Goal: Contribute content: Contribute content

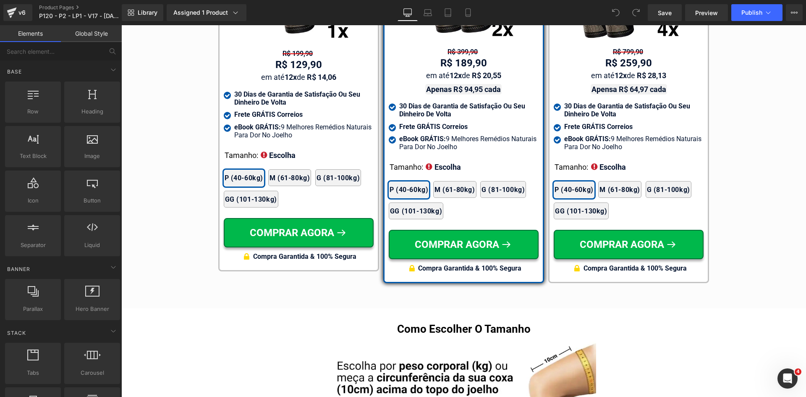
scroll to position [5022, 0]
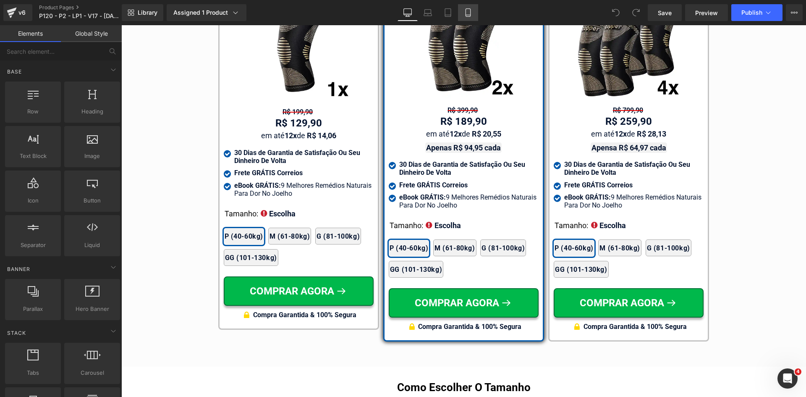
click at [467, 14] on icon at bounding box center [468, 12] width 8 height 8
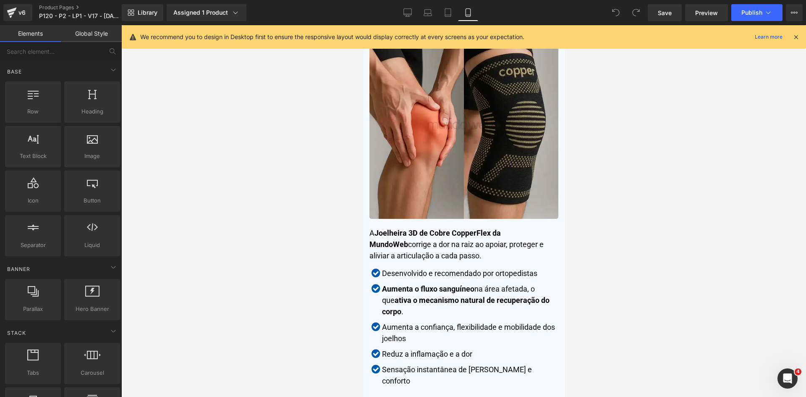
scroll to position [2255, 0]
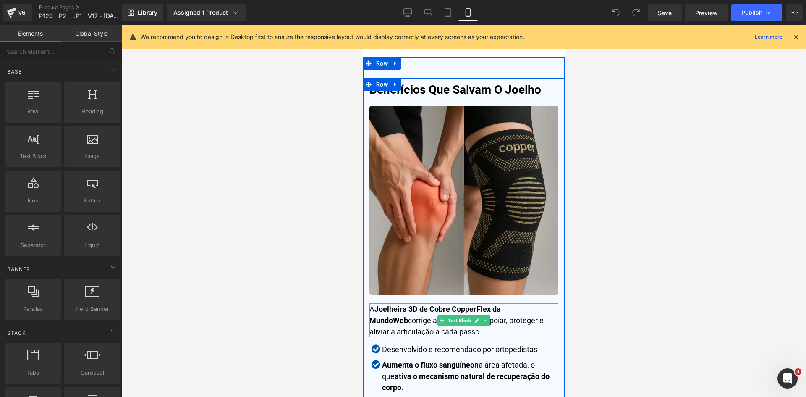
click at [433, 337] on p "A Joelheira 3D de Cobre CopperFlex da MundoWeb corrige a dor na raiz ao apoiar,…" at bounding box center [463, 320] width 189 height 34
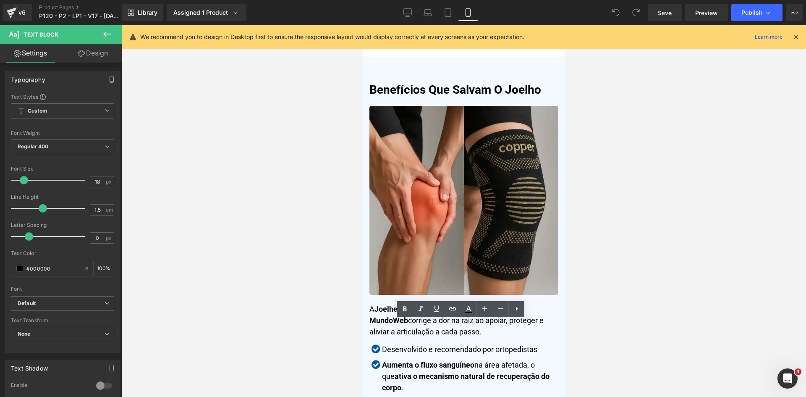
click at [796, 39] on icon at bounding box center [796, 37] width 8 height 8
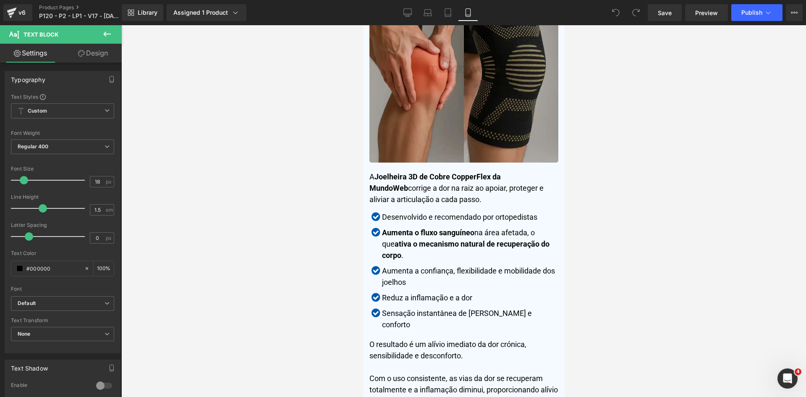
scroll to position [2423, 0]
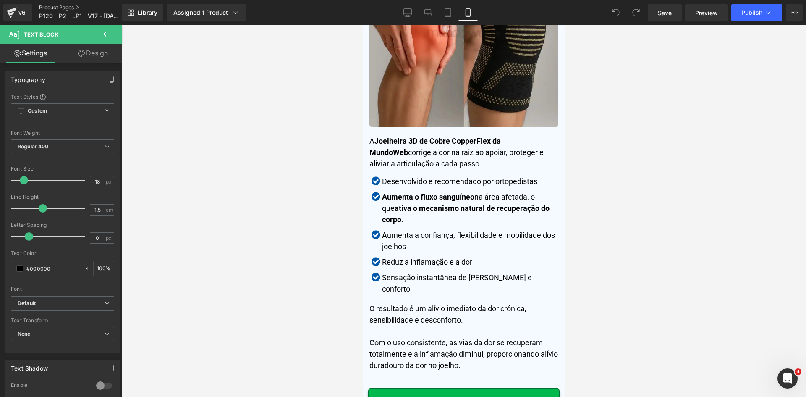
click at [56, 8] on link "Product Pages" at bounding box center [87, 7] width 96 height 7
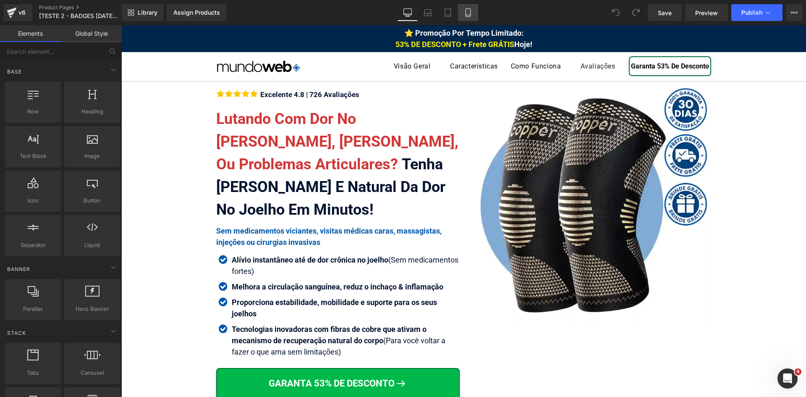
click at [467, 13] on icon at bounding box center [468, 12] width 8 height 8
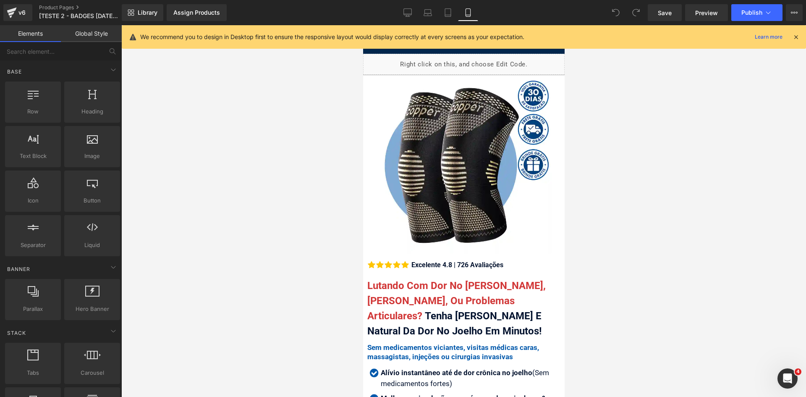
click at [795, 39] on icon at bounding box center [796, 37] width 8 height 8
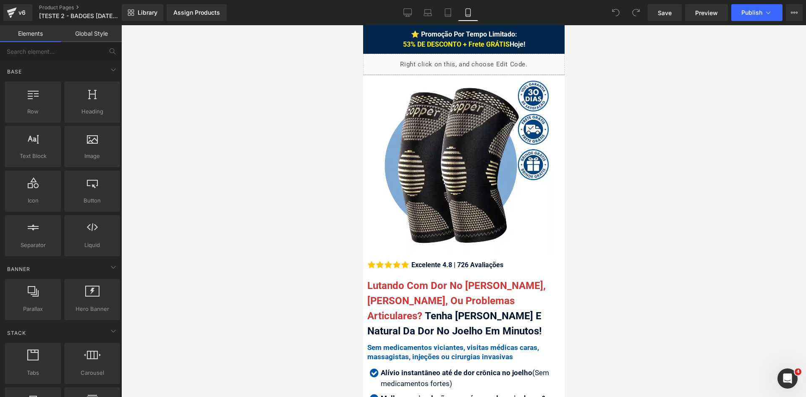
scroll to position [13, 0]
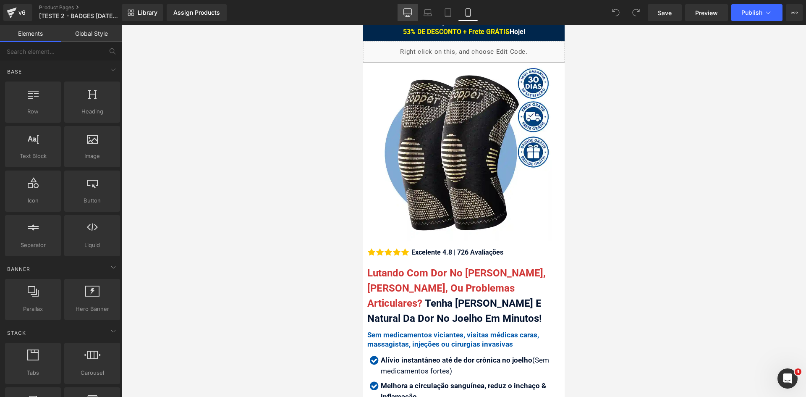
drag, startPoint x: 401, startPoint y: 13, endPoint x: 604, endPoint y: 16, distance: 202.9
click at [401, 13] on link "Desktop" at bounding box center [408, 12] width 20 height 17
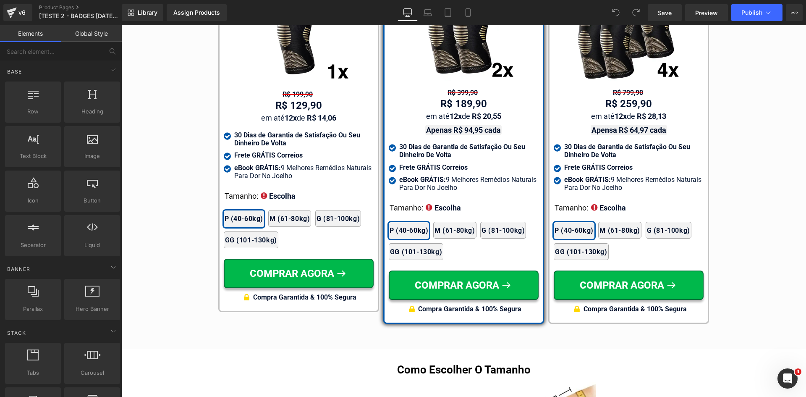
scroll to position [0, 0]
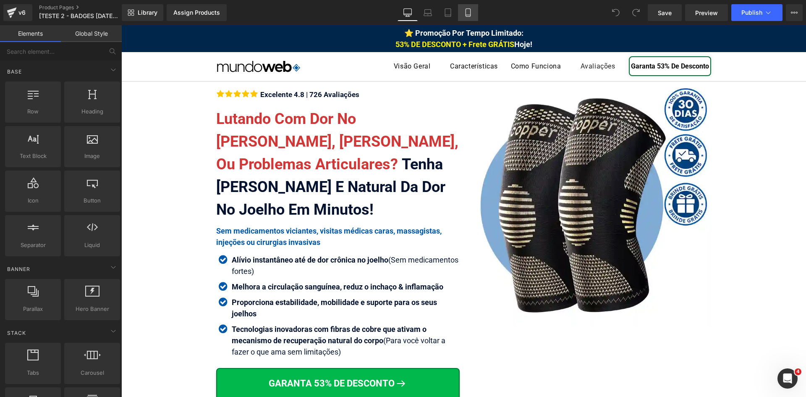
click at [467, 14] on icon at bounding box center [468, 12] width 8 height 8
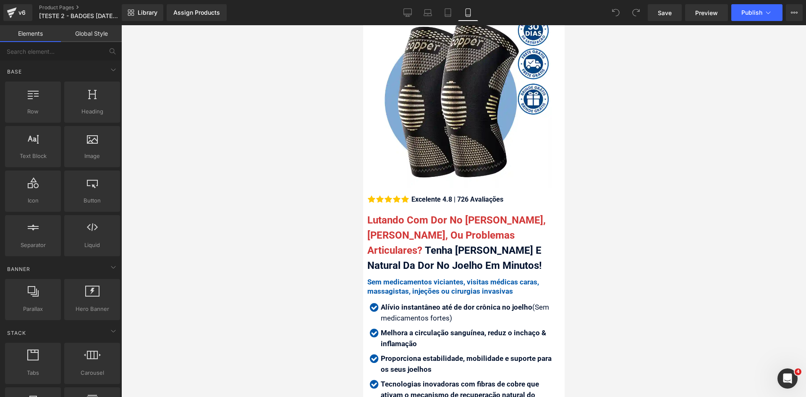
scroll to position [126, 0]
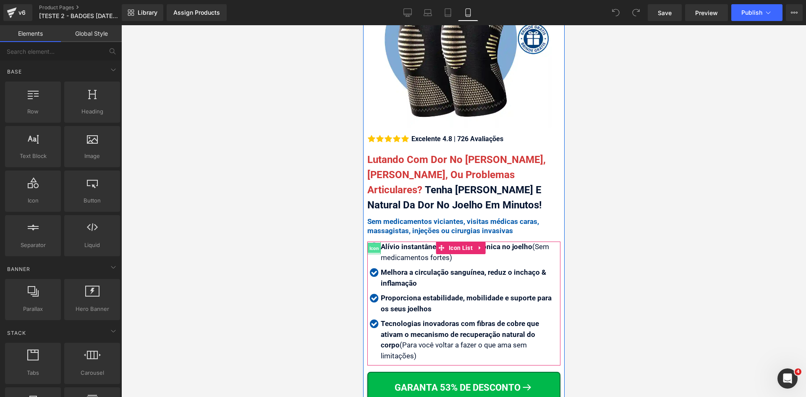
click at [371, 243] on span "Icon" at bounding box center [373, 248] width 13 height 10
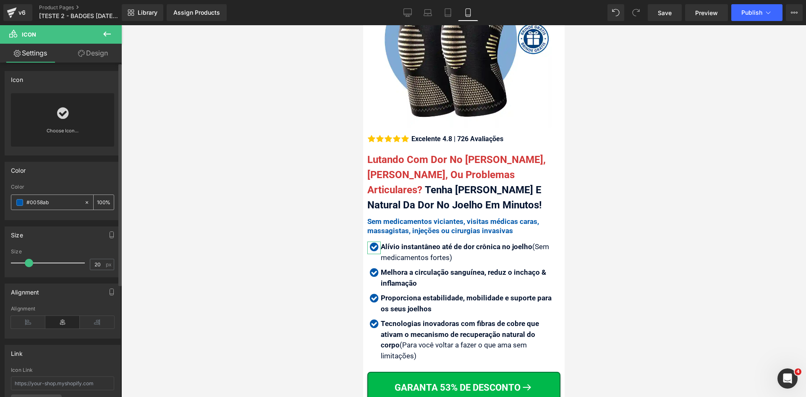
click at [65, 204] on input "#0058ab" at bounding box center [53, 202] width 54 height 9
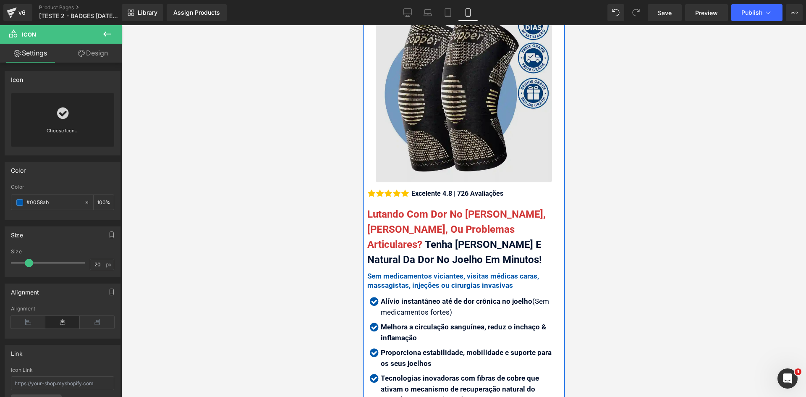
scroll to position [0, 0]
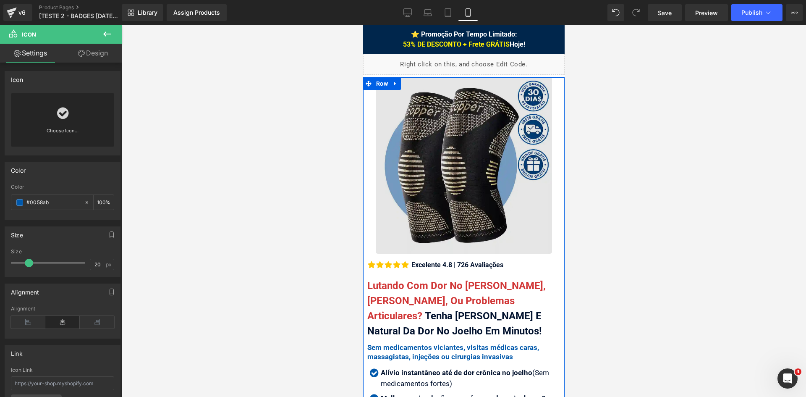
click at [458, 150] on img at bounding box center [463, 165] width 176 height 176
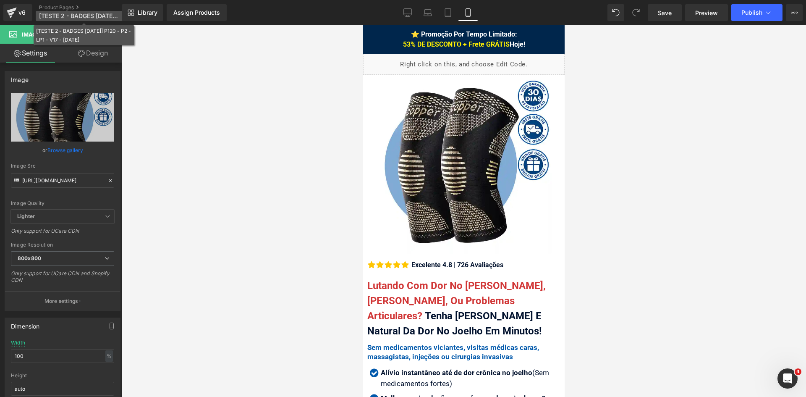
click at [94, 16] on span "[TESTE 2 - BADGES [DATE]] P120 - P2 - LP1 - V17 - [DATE]" at bounding box center [79, 16] width 81 height 7
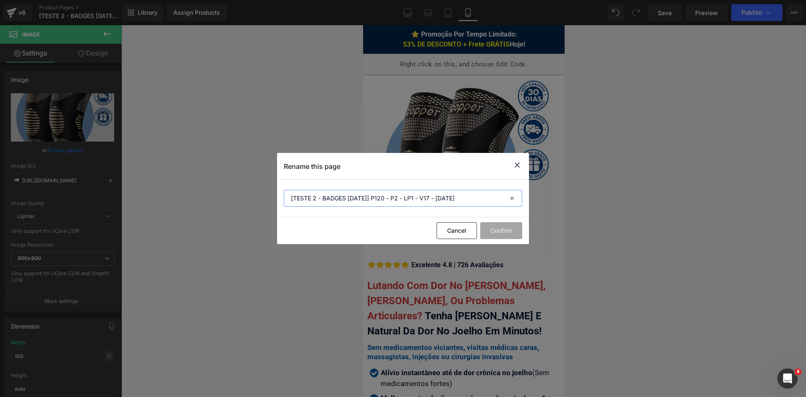
drag, startPoint x: 326, startPoint y: 199, endPoint x: 346, endPoint y: 199, distance: 19.7
click at [346, 199] on input "[TESTE 2 - BADGES [DATE]] P120 - P2 - LP1 - V17 - [DATE]" at bounding box center [403, 198] width 239 height 17
type input "[TESTE 2 - IMAGEM HERO [DATE]] P120 - P2 - LP1 - V17 - [DATE]"
click at [505, 230] on button "Confirm" at bounding box center [501, 230] width 42 height 17
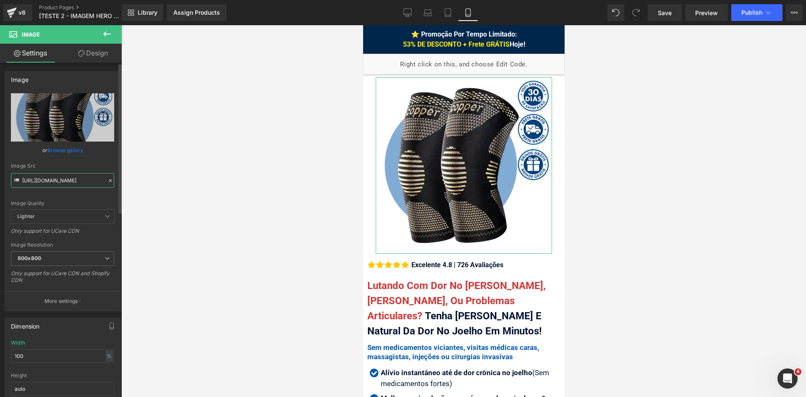
click at [78, 182] on input "[URL][DOMAIN_NAME]" at bounding box center [62, 180] width 103 height 15
paste input "3d-de-cobre-copperflex-180925.webp?v=1758209685"
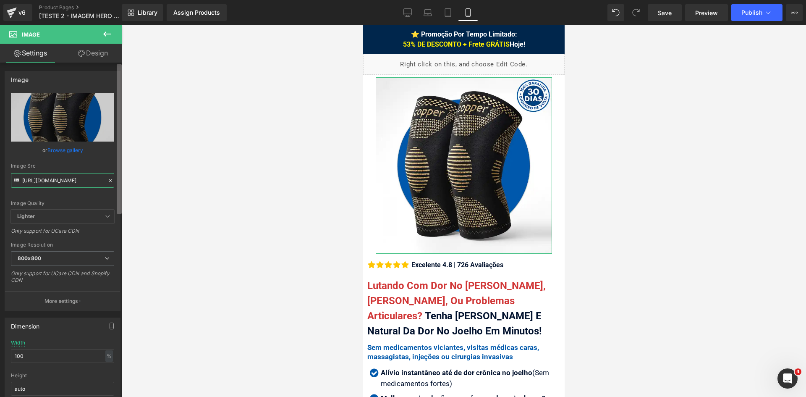
drag, startPoint x: 86, startPoint y: 181, endPoint x: 120, endPoint y: 187, distance: 34.9
click at [120, 187] on div "Image [URL][DOMAIN_NAME] Replace Image Upload image or Browse gallery Image Src…" at bounding box center [61, 232] width 122 height 338
type input "[URL][DOMAIN_NAME]"
click at [104, 166] on div "Image Src" at bounding box center [62, 166] width 103 height 6
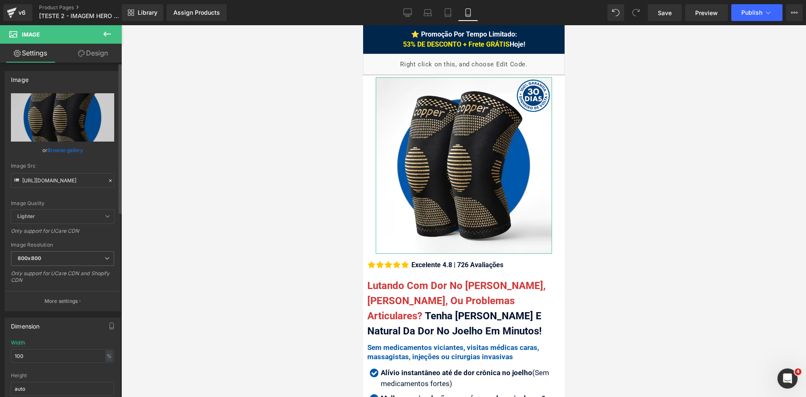
scroll to position [0, 0]
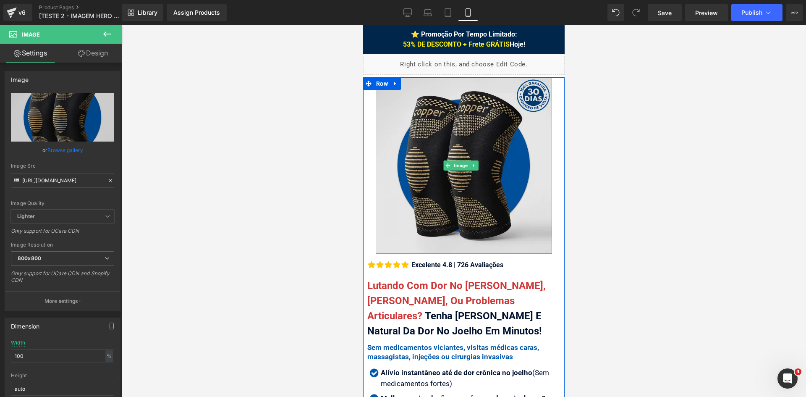
click at [509, 223] on img at bounding box center [463, 165] width 176 height 176
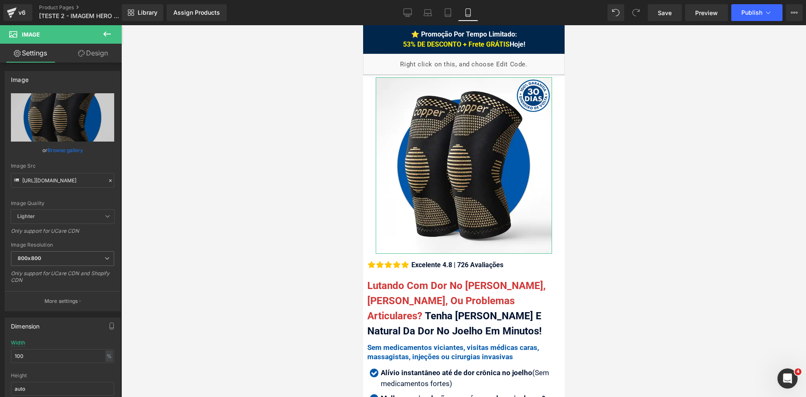
click at [93, 55] on link "Design" at bounding box center [93, 53] width 61 height 19
click at [0, 0] on div "Spacing" at bounding box center [0, 0] width 0 height 0
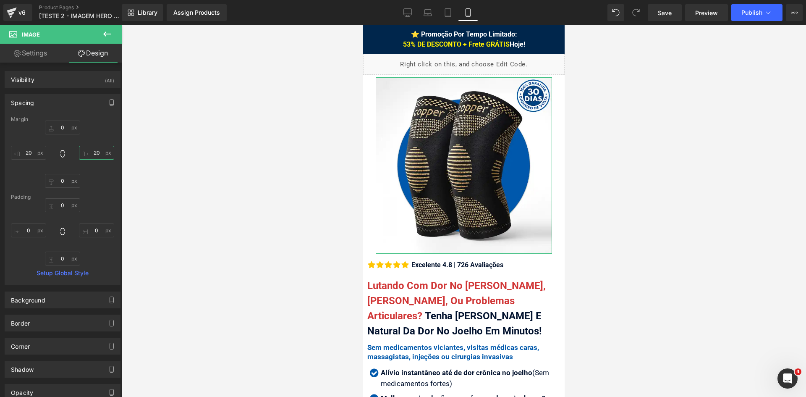
click at [90, 155] on input "text" at bounding box center [96, 153] width 35 height 14
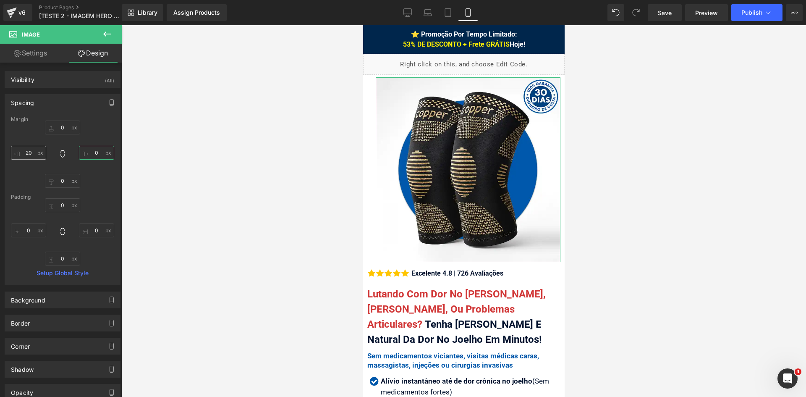
type input "0"
click at [35, 154] on input "text" at bounding box center [28, 153] width 35 height 14
type input "0"
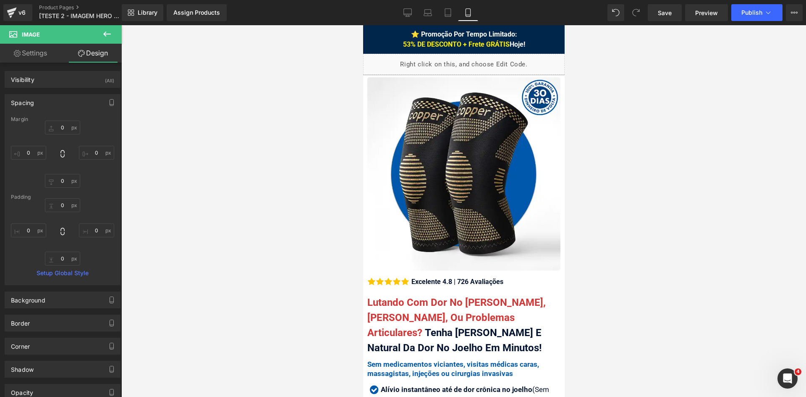
click at [614, 161] on div at bounding box center [463, 211] width 685 height 372
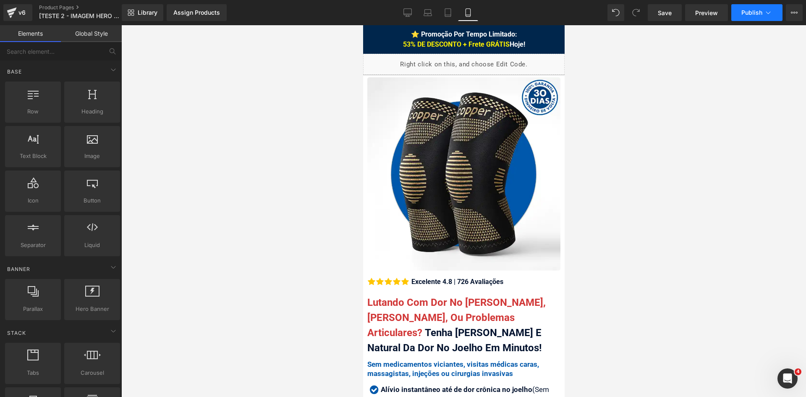
click at [766, 14] on icon at bounding box center [768, 12] width 8 height 8
click at [766, 13] on icon at bounding box center [768, 12] width 8 height 8
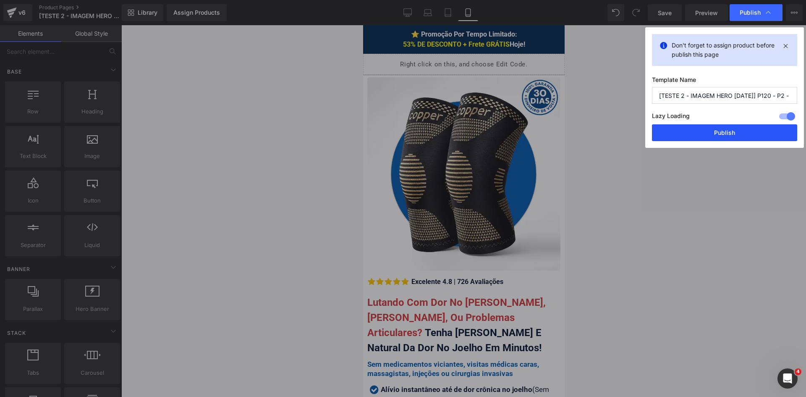
click at [712, 130] on button "Publish" at bounding box center [724, 132] width 145 height 17
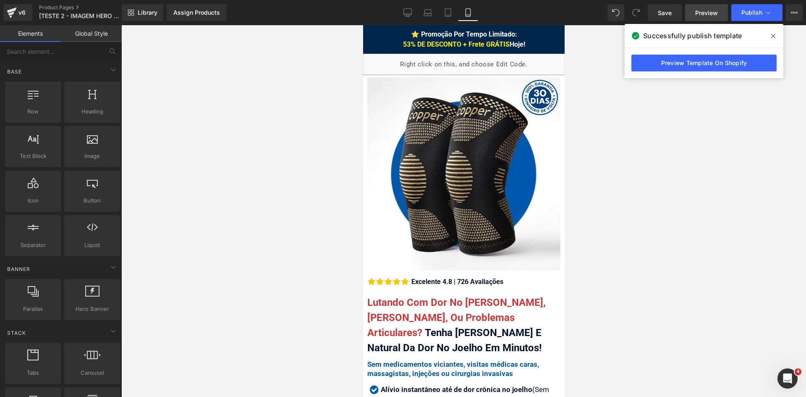
click at [702, 12] on span "Preview" at bounding box center [706, 12] width 23 height 9
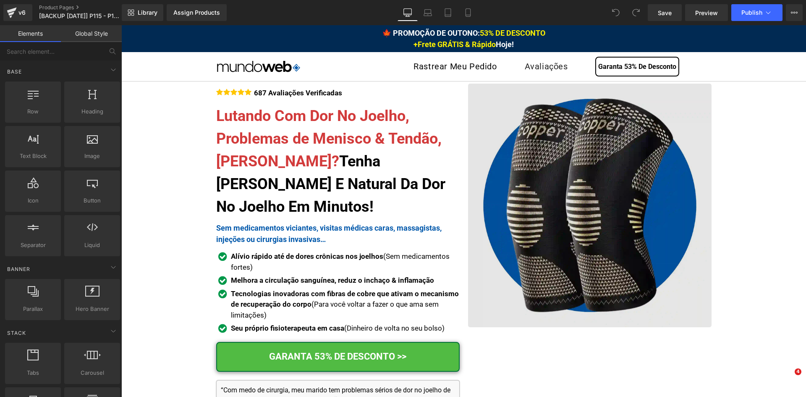
click at [561, 178] on img at bounding box center [590, 206] width 244 height 244
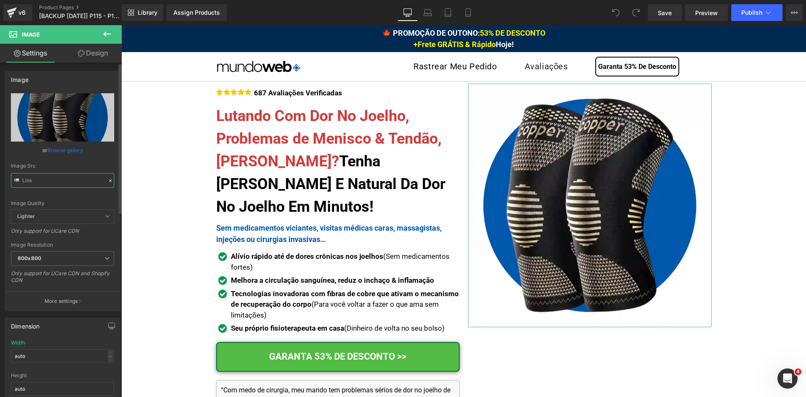
click at [66, 179] on input "text" at bounding box center [62, 180] width 103 height 15
type input "https://cdn.shopify.com/s/files/1/0615/5249/2735/files/mundoweb-p115-herov3-bg2…"
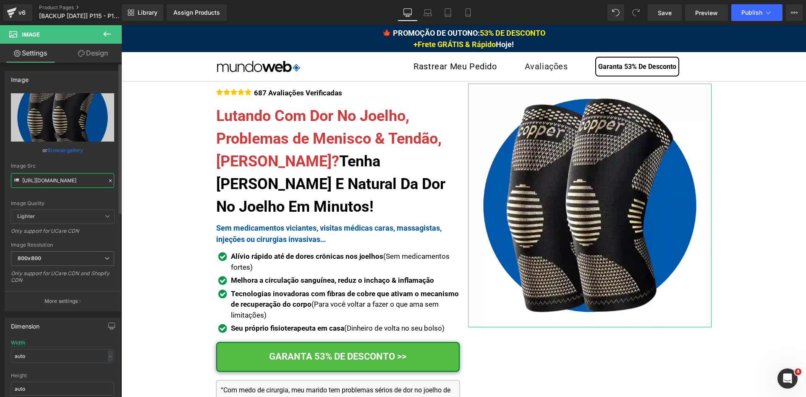
scroll to position [0, 65]
drag, startPoint x: 65, startPoint y: 176, endPoint x: 89, endPoint y: 180, distance: 24.6
click at [89, 180] on input "https://cdn.shopify.com/s/files/1/0615/5249/2735/files/mundoweb-p115-herov3-bg2…" at bounding box center [62, 180] width 103 height 15
click at [79, 183] on input "https://cdn.shopify.com/s/files/1/0615/5249/2735/files/mundoweb-p115-herov3-bg2…" at bounding box center [62, 180] width 103 height 15
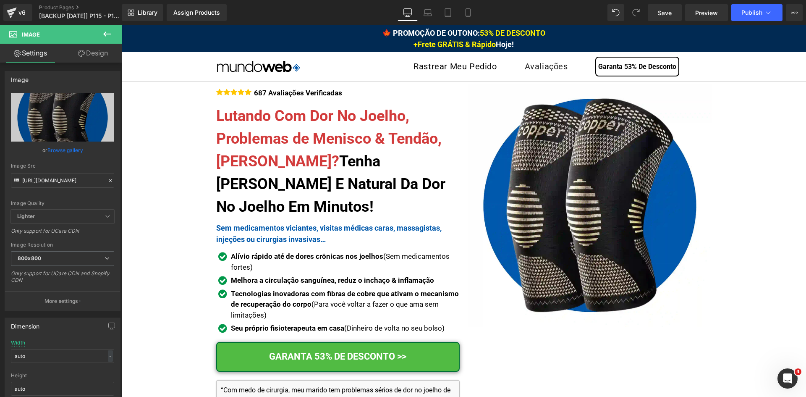
scroll to position [0, 0]
click at [469, 15] on icon at bounding box center [468, 15] width 5 height 0
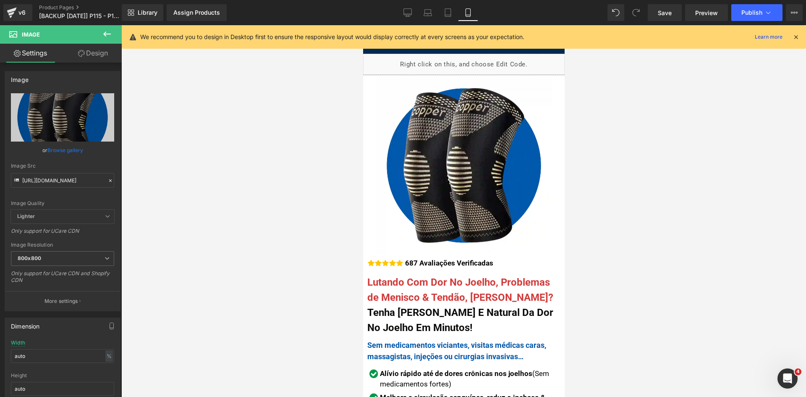
click at [797, 37] on icon at bounding box center [796, 37] width 8 height 8
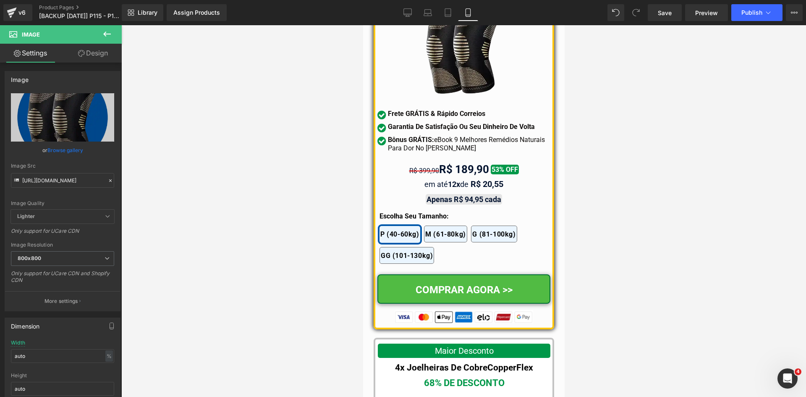
scroll to position [7442, 0]
